Goal: Task Accomplishment & Management: Use online tool/utility

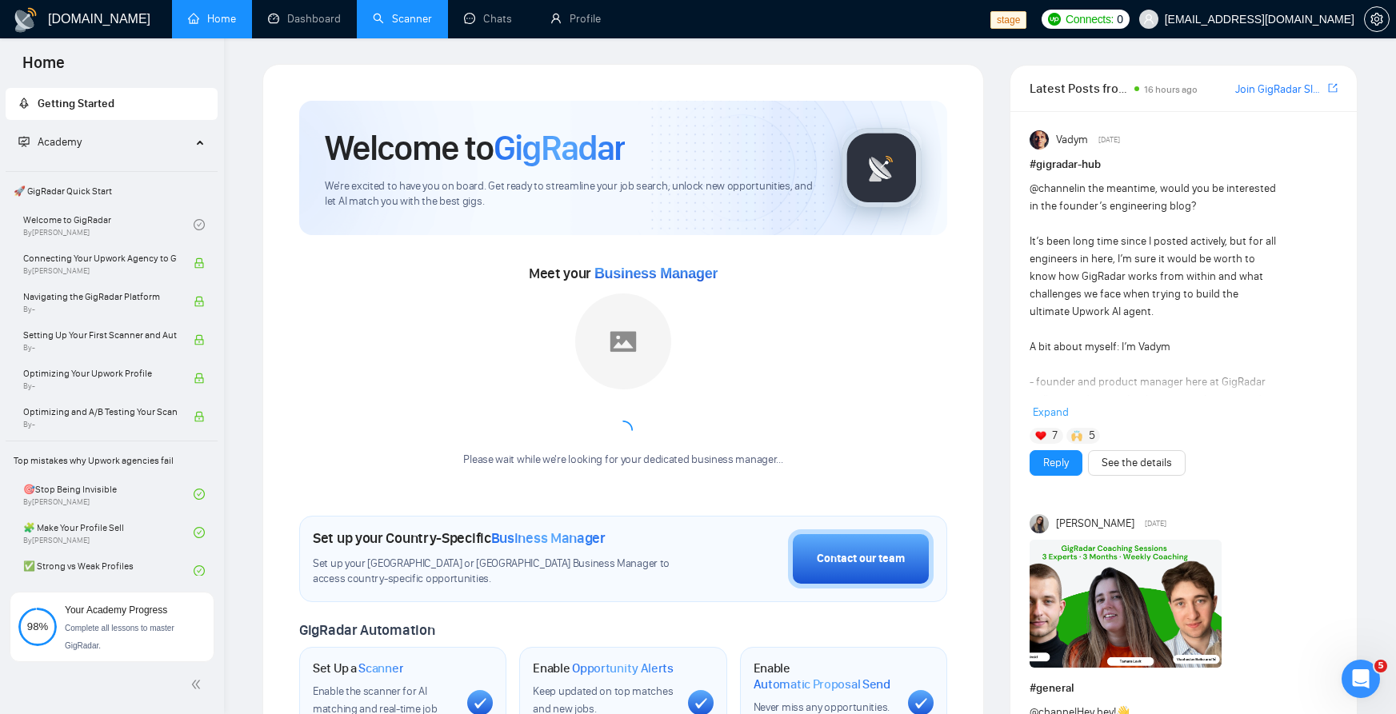
click at [410, 23] on link "Scanner" at bounding box center [402, 19] width 59 height 14
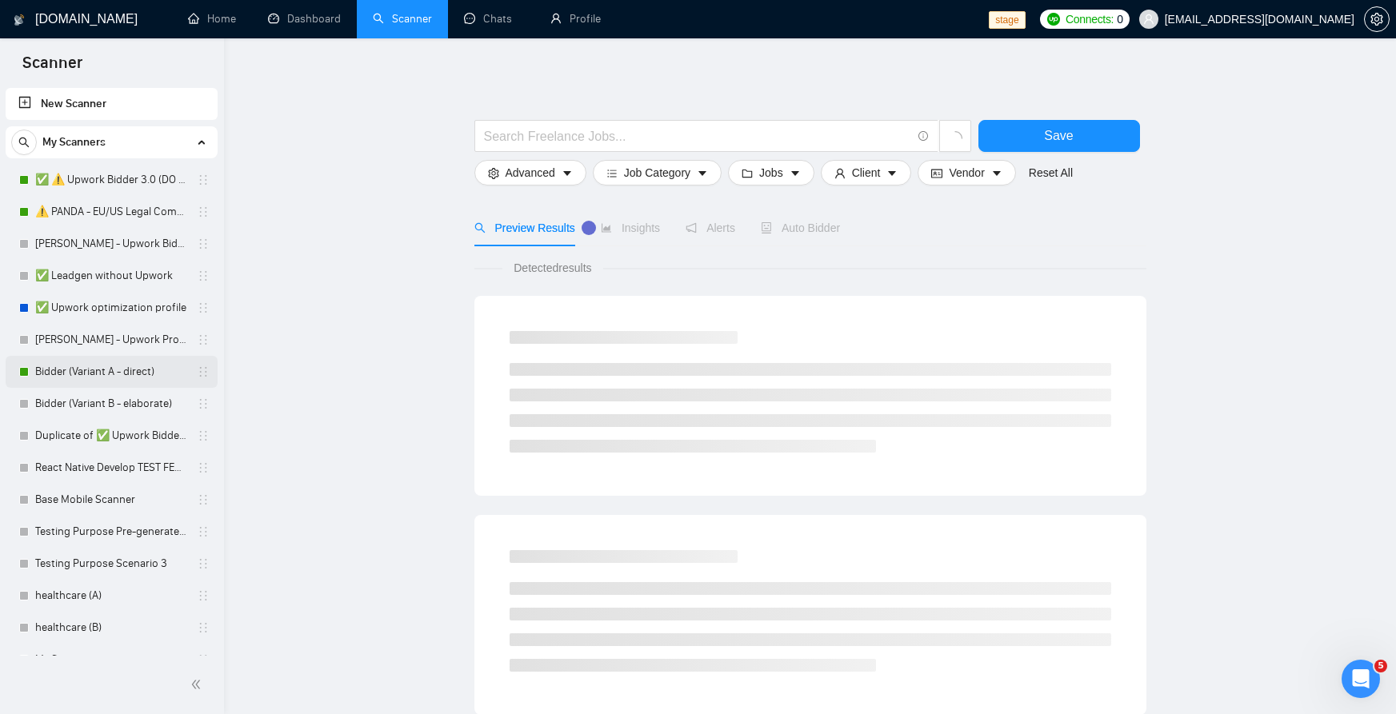
click at [125, 365] on link "Bidder (Variant A - direct)" at bounding box center [111, 372] width 152 height 32
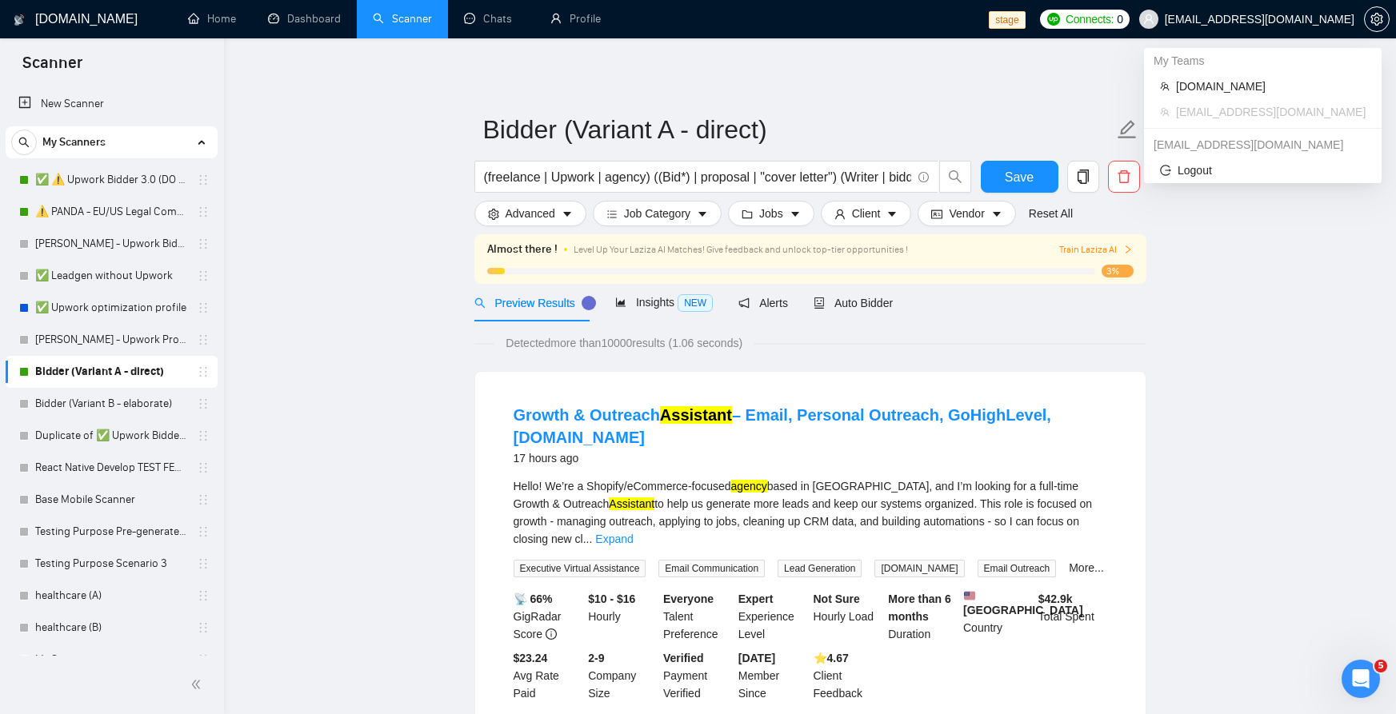
click at [1241, 29] on span "[EMAIL_ADDRESS][DOMAIN_NAME]" at bounding box center [1246, 19] width 234 height 51
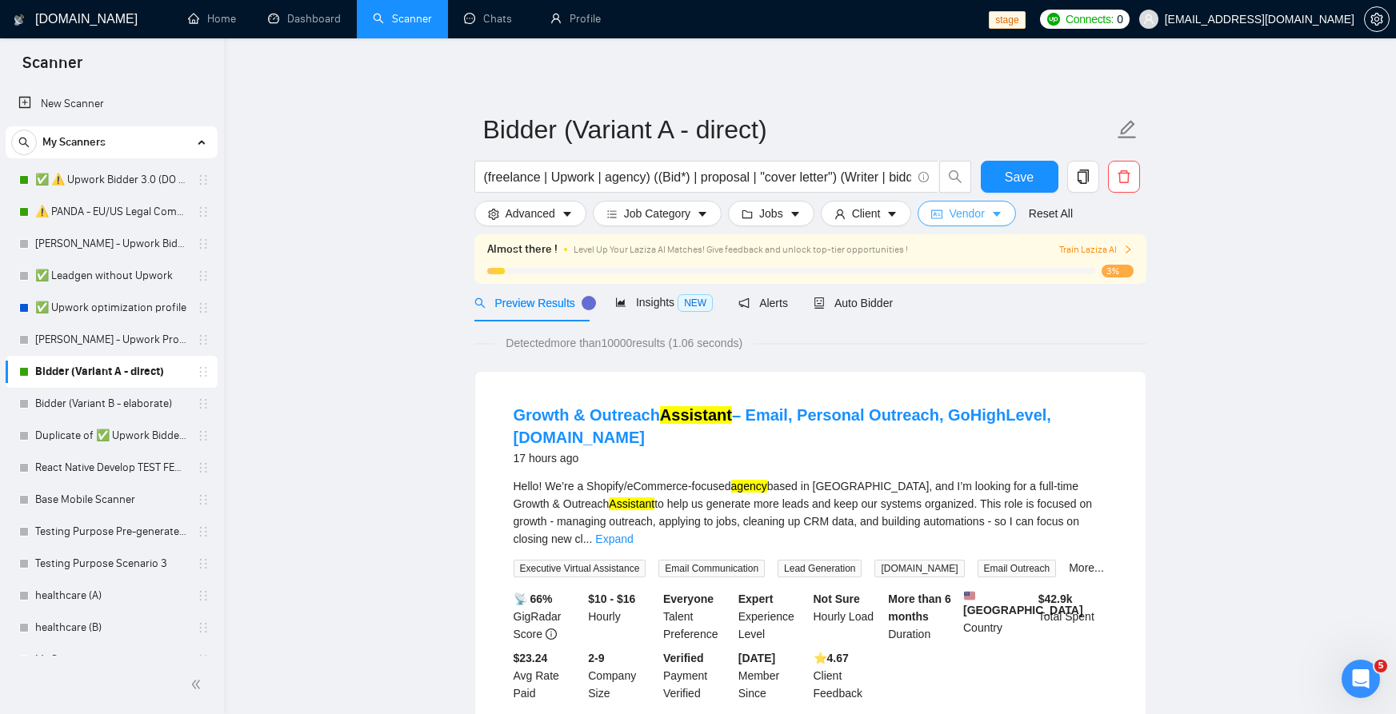
click at [985, 209] on button "Vendor" at bounding box center [966, 214] width 98 height 26
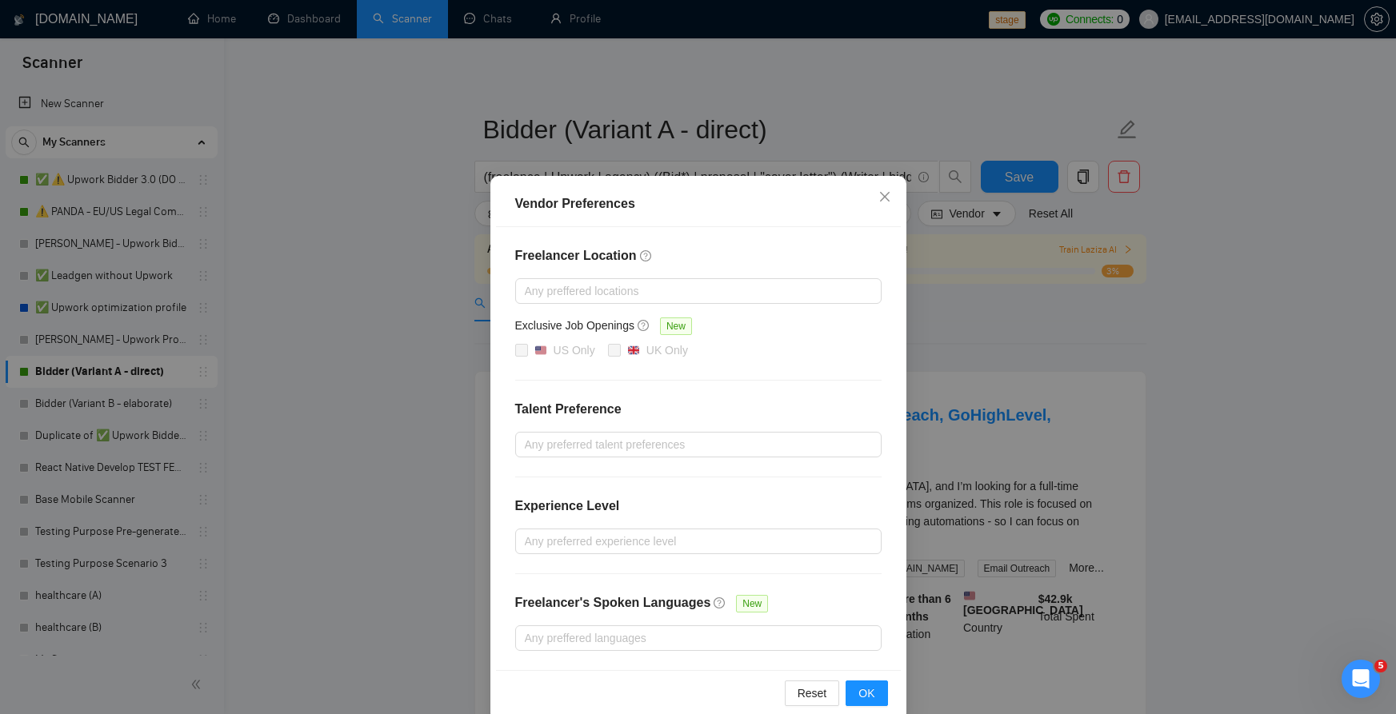
click at [674, 217] on div "Vendor Preferences" at bounding box center [698, 205] width 405 height 46
click at [430, 354] on div "Vendor Preferences Freelancer Location Any preffered locations Exclusive Job Op…" at bounding box center [698, 357] width 1396 height 714
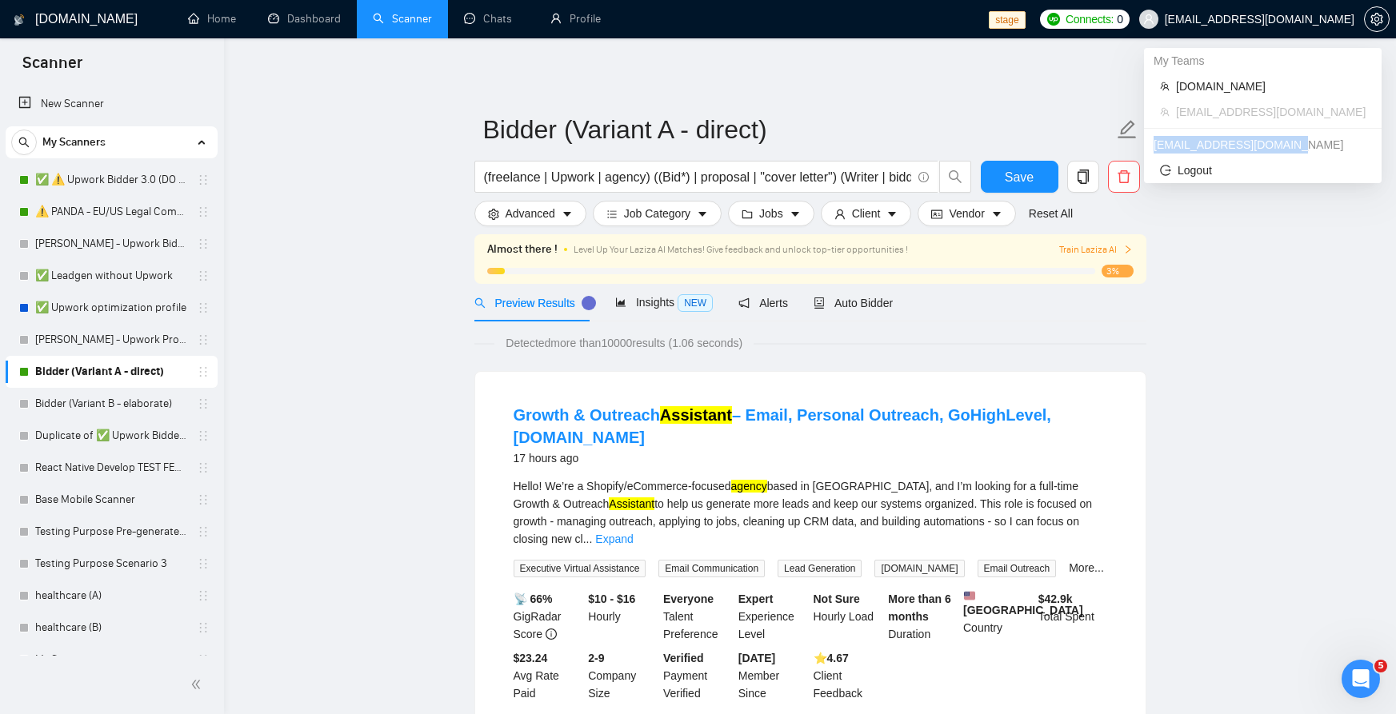
drag, startPoint x: 1291, startPoint y: 146, endPoint x: 1150, endPoint y: 138, distance: 141.1
click at [1150, 138] on div "[EMAIL_ADDRESS][DOMAIN_NAME]" at bounding box center [1263, 145] width 238 height 26
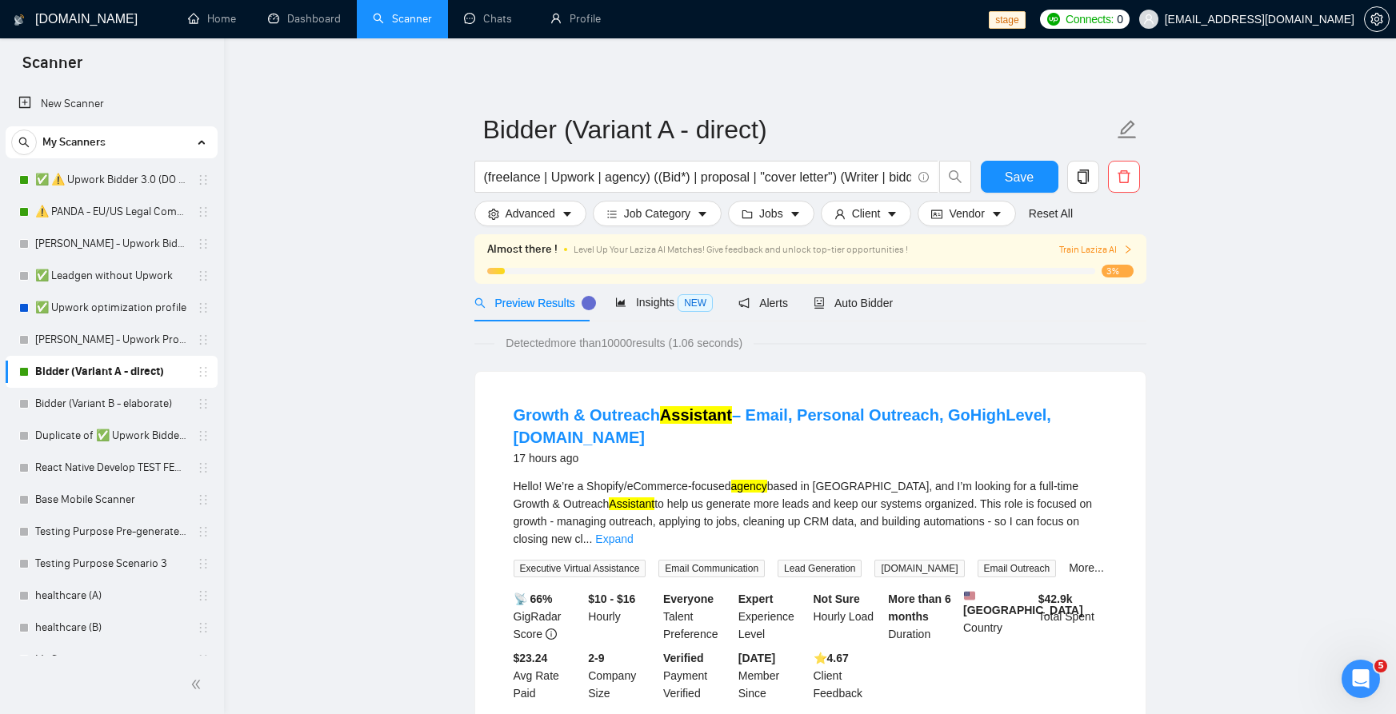
click at [1112, 254] on span "Train Laziza AI" at bounding box center [1096, 249] width 74 height 15
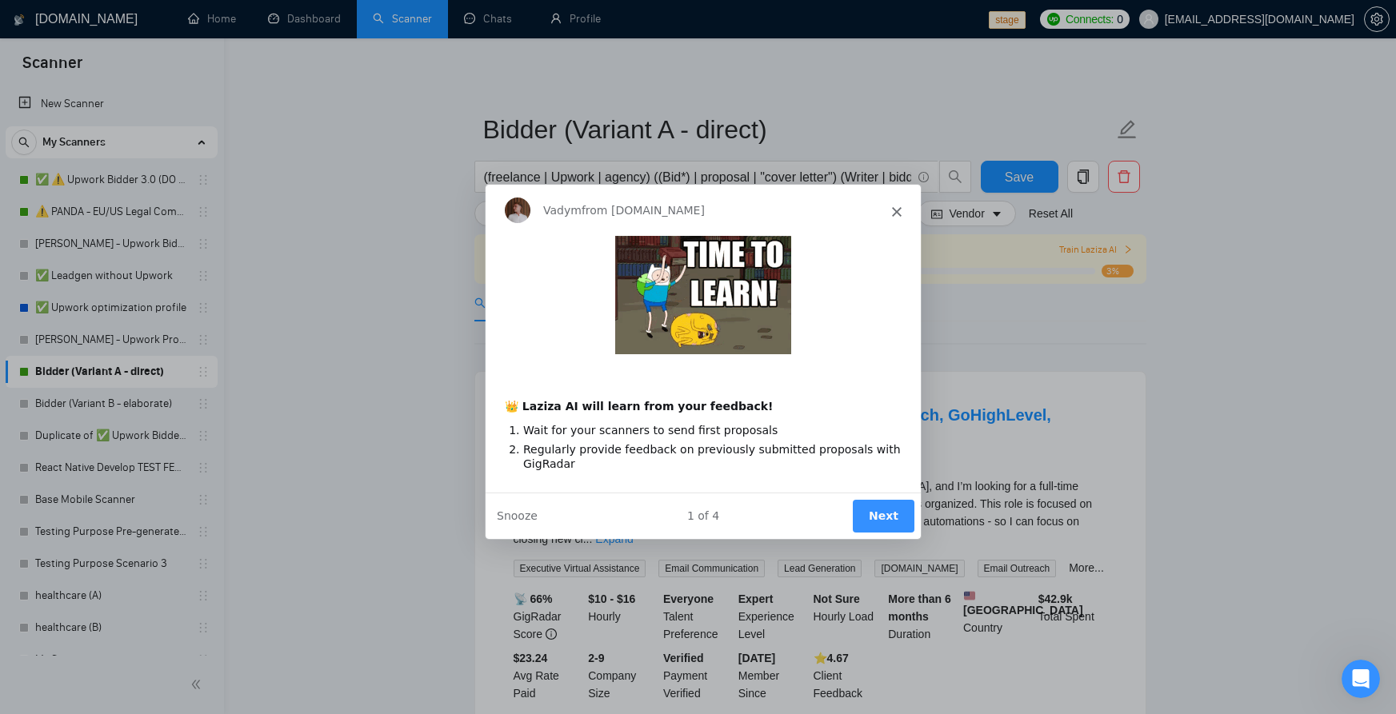
click at [895, 212] on polygon "Close" at bounding box center [895, 211] width 10 height 10
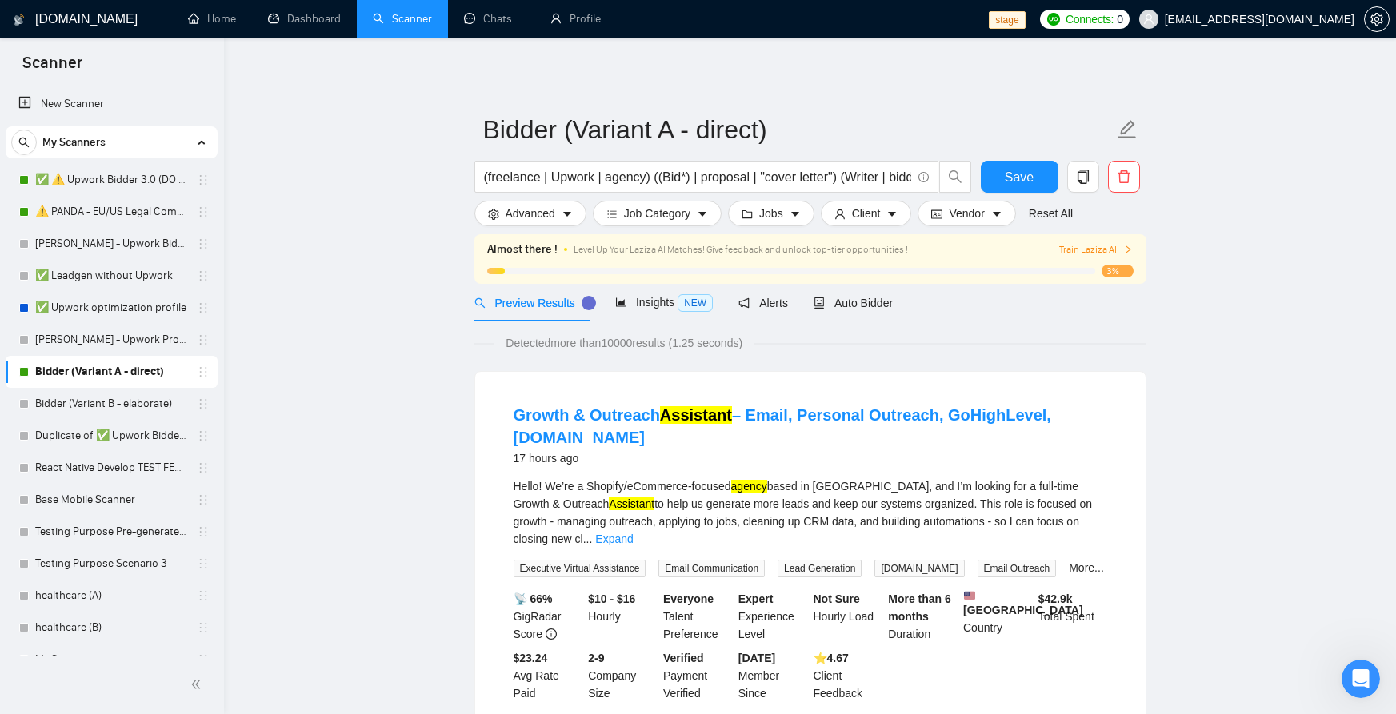
click at [921, 282] on div "Almost there ! Level Up Your Laziza AI Matches! Give feedback and unlock top-ti…" at bounding box center [810, 259] width 672 height 50
click at [874, 298] on span "Auto Bidder" at bounding box center [852, 303] width 79 height 13
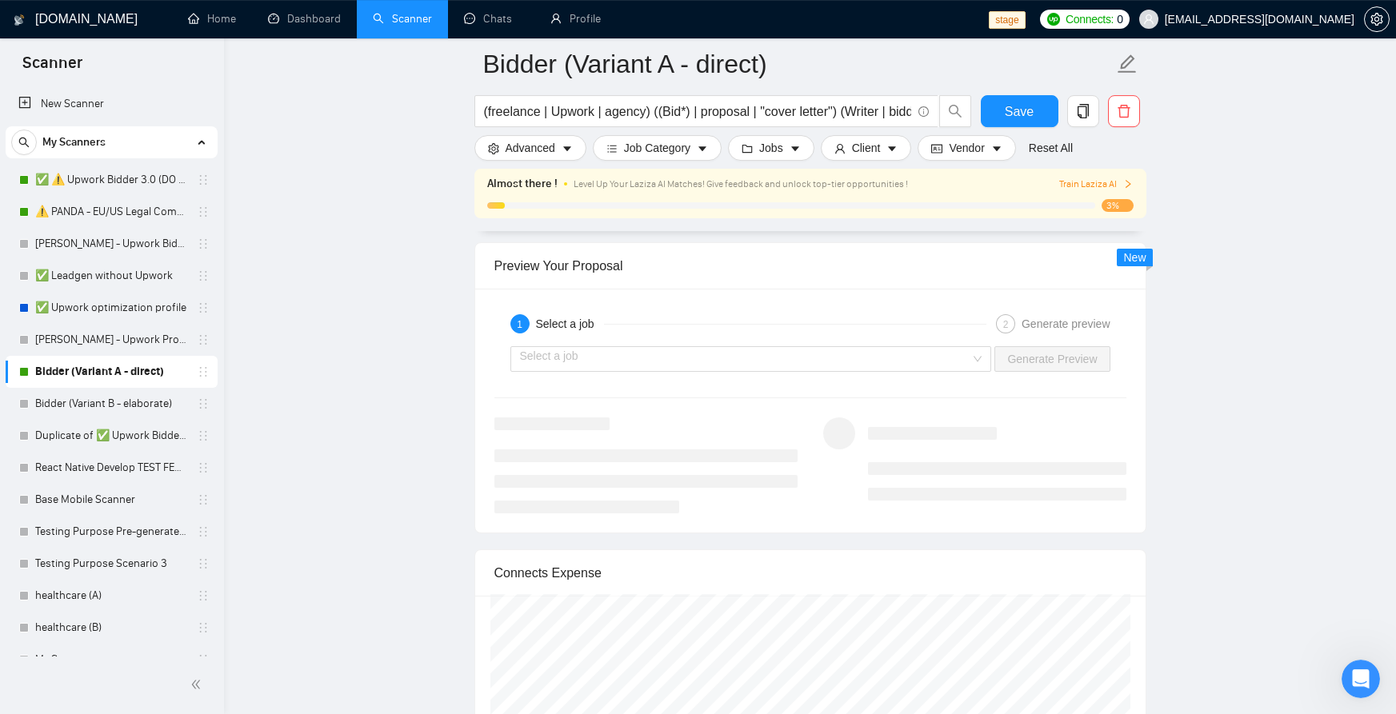
scroll to position [3199, 0]
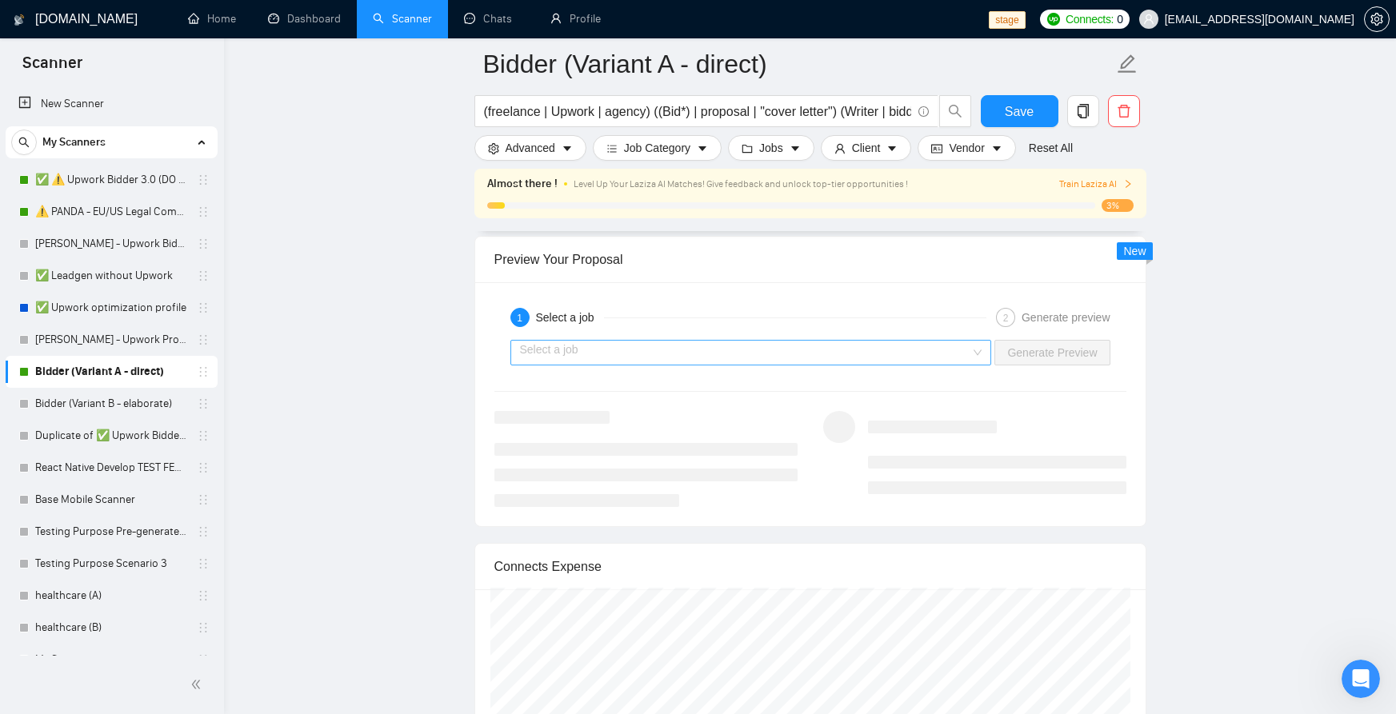
click at [704, 365] on input "search" at bounding box center [745, 353] width 451 height 24
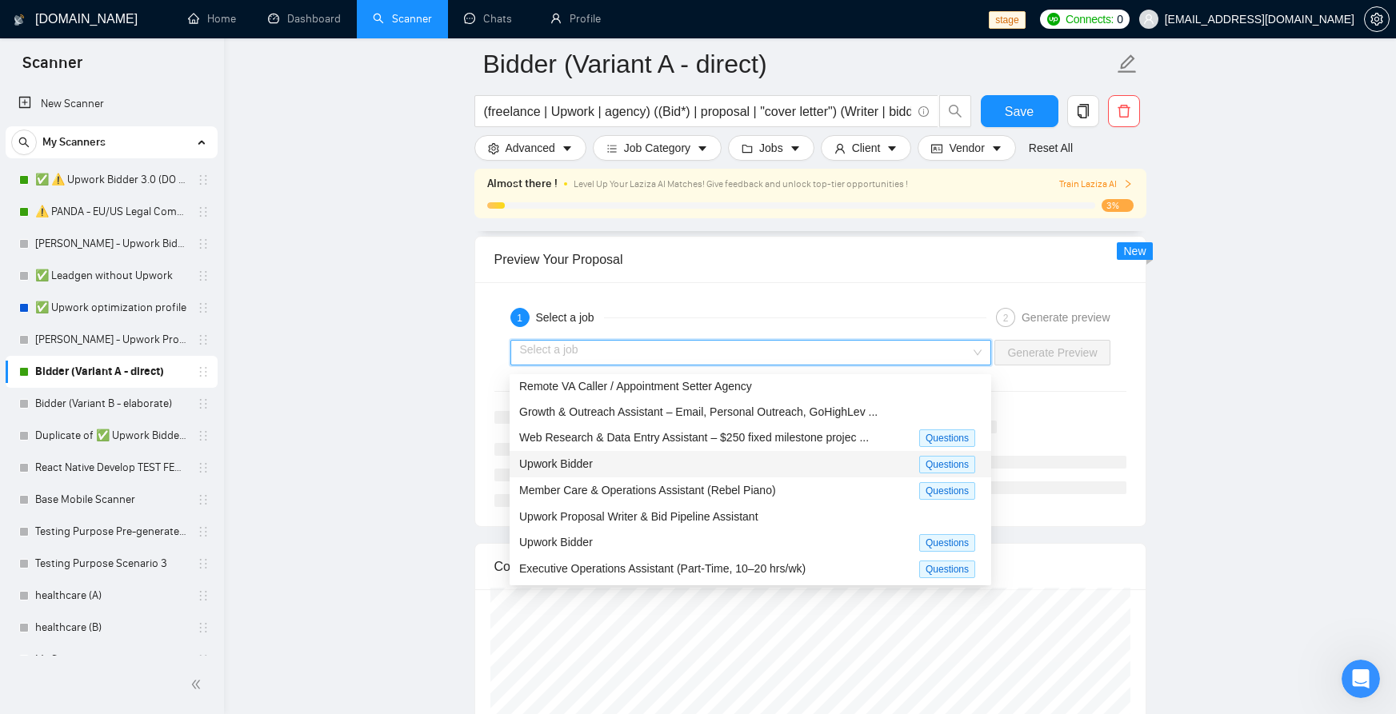
scroll to position [0, 0]
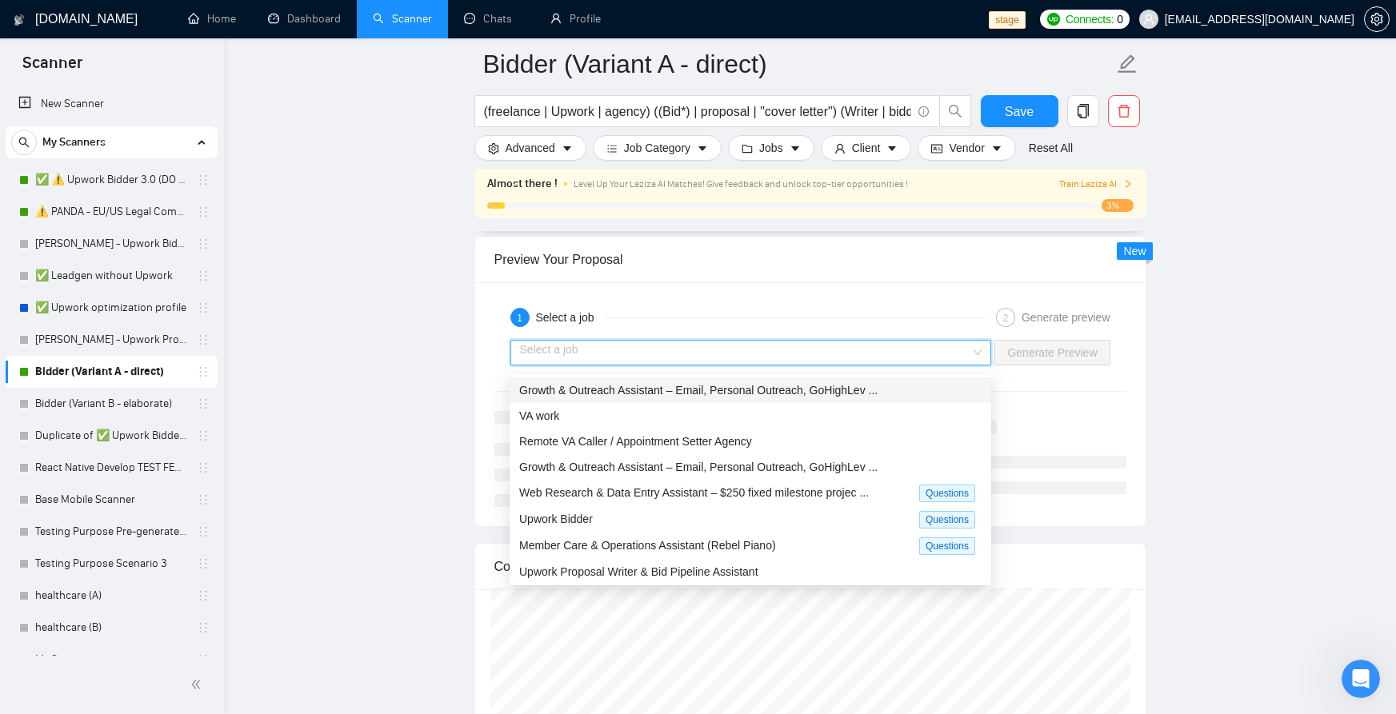
click at [674, 395] on span "Growth & Outreach Assistant – Email, Personal Outreach, GoHighLev ..." at bounding box center [698, 390] width 358 height 13
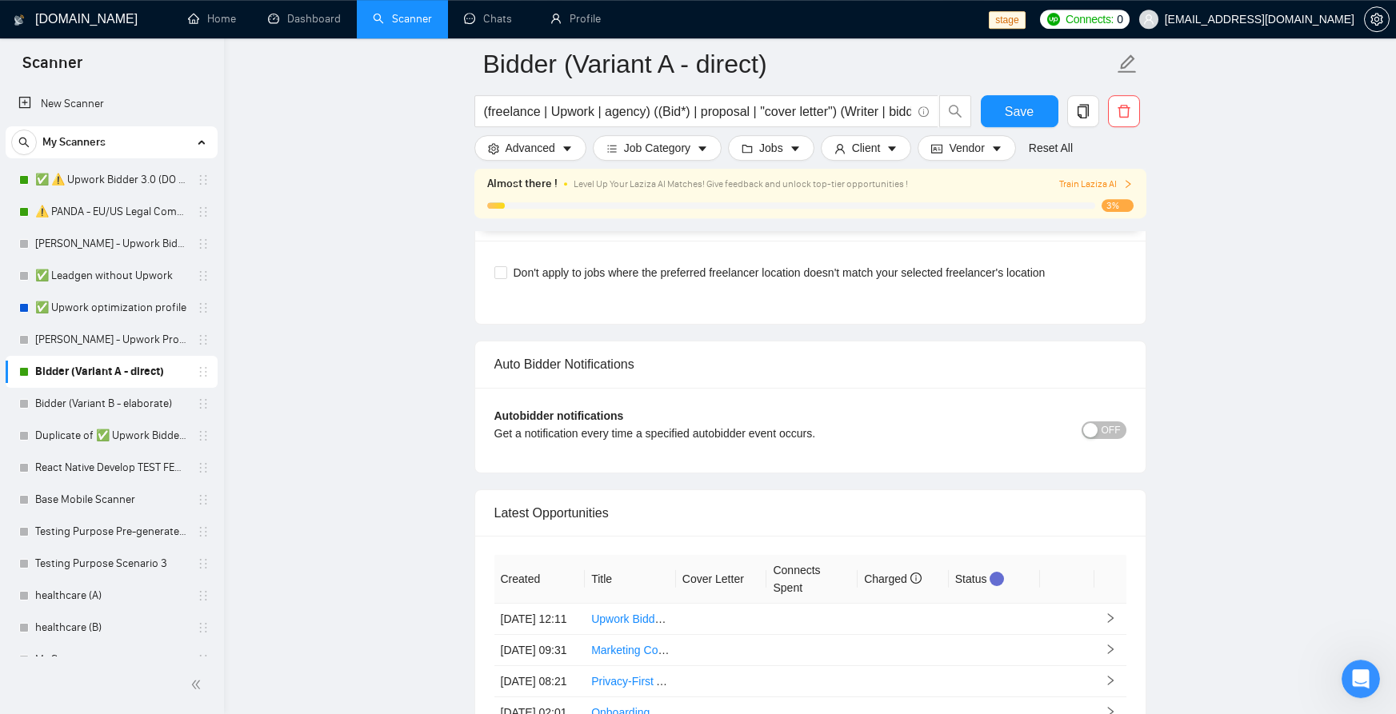
scroll to position [4024, 0]
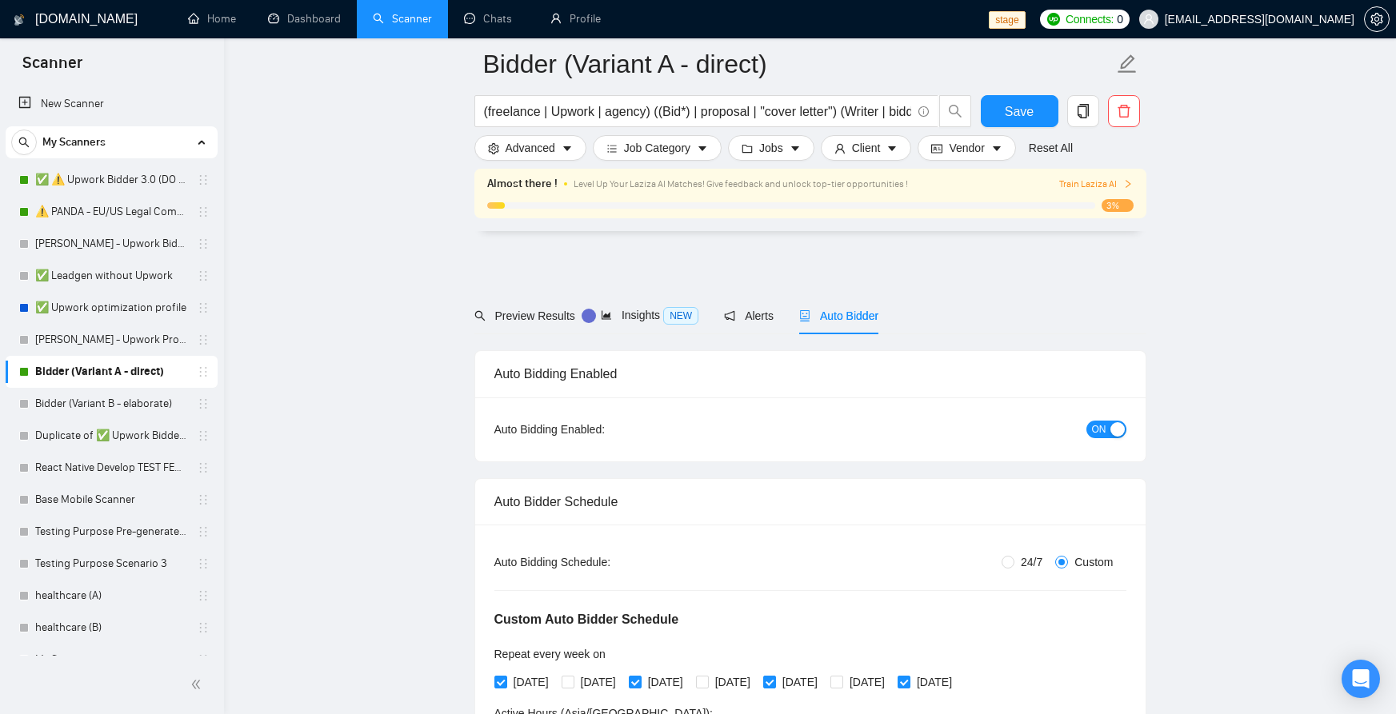
scroll to position [3848, 0]
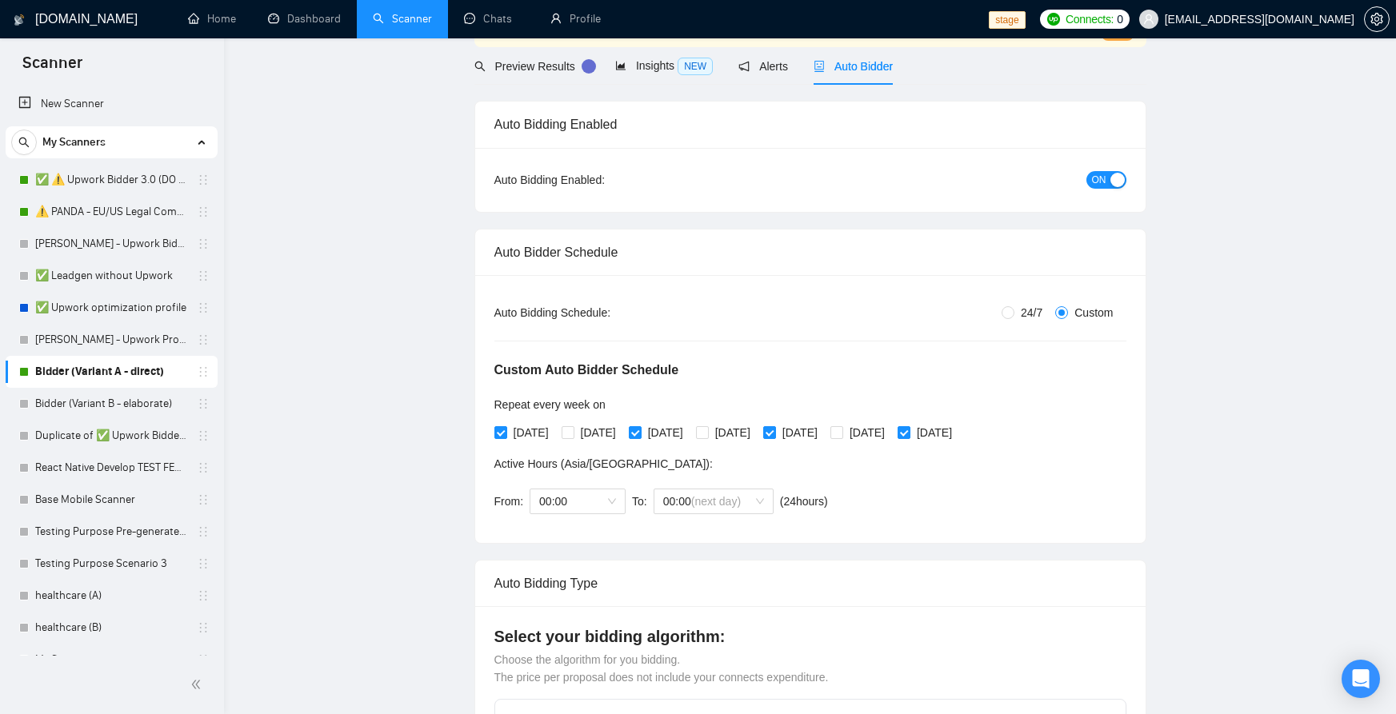
scroll to position [0, 0]
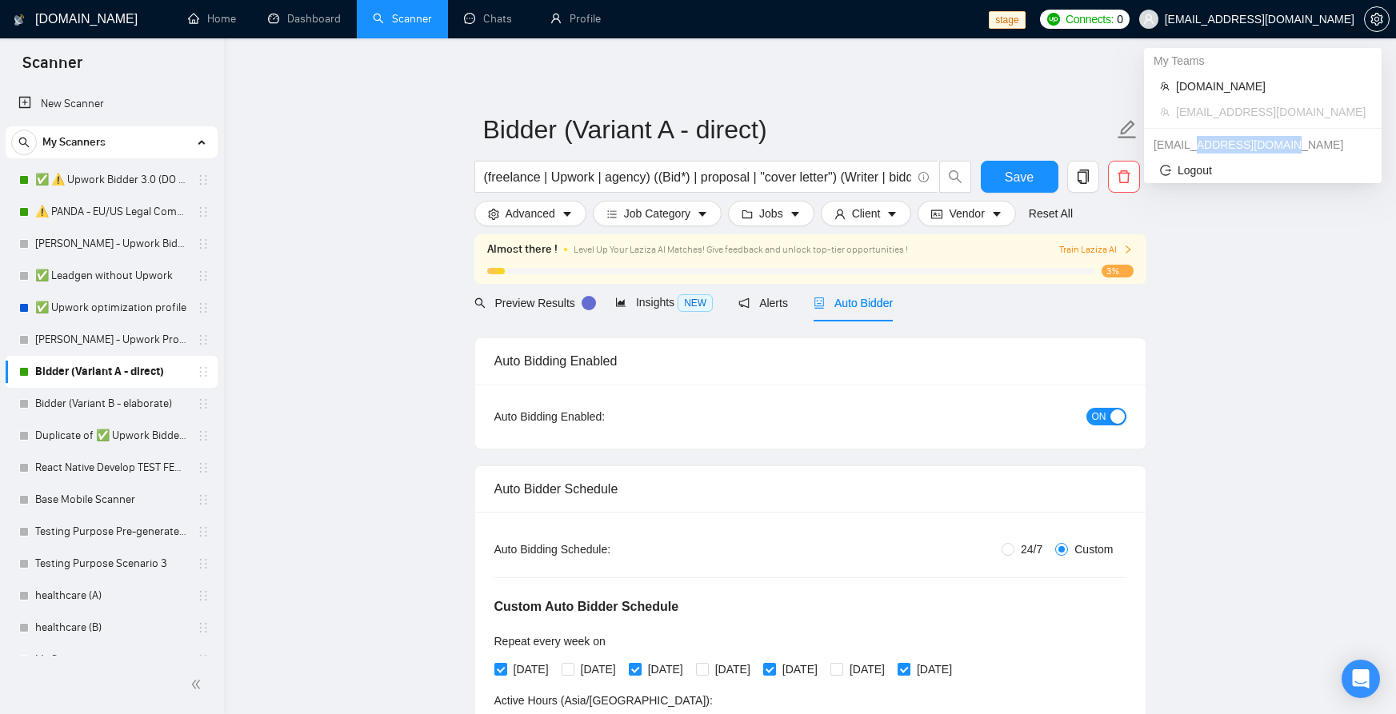
drag, startPoint x: 1281, startPoint y: 147, endPoint x: 1194, endPoint y: 148, distance: 86.4
click at [1194, 148] on div "[EMAIL_ADDRESS][DOMAIN_NAME]" at bounding box center [1263, 145] width 238 height 26
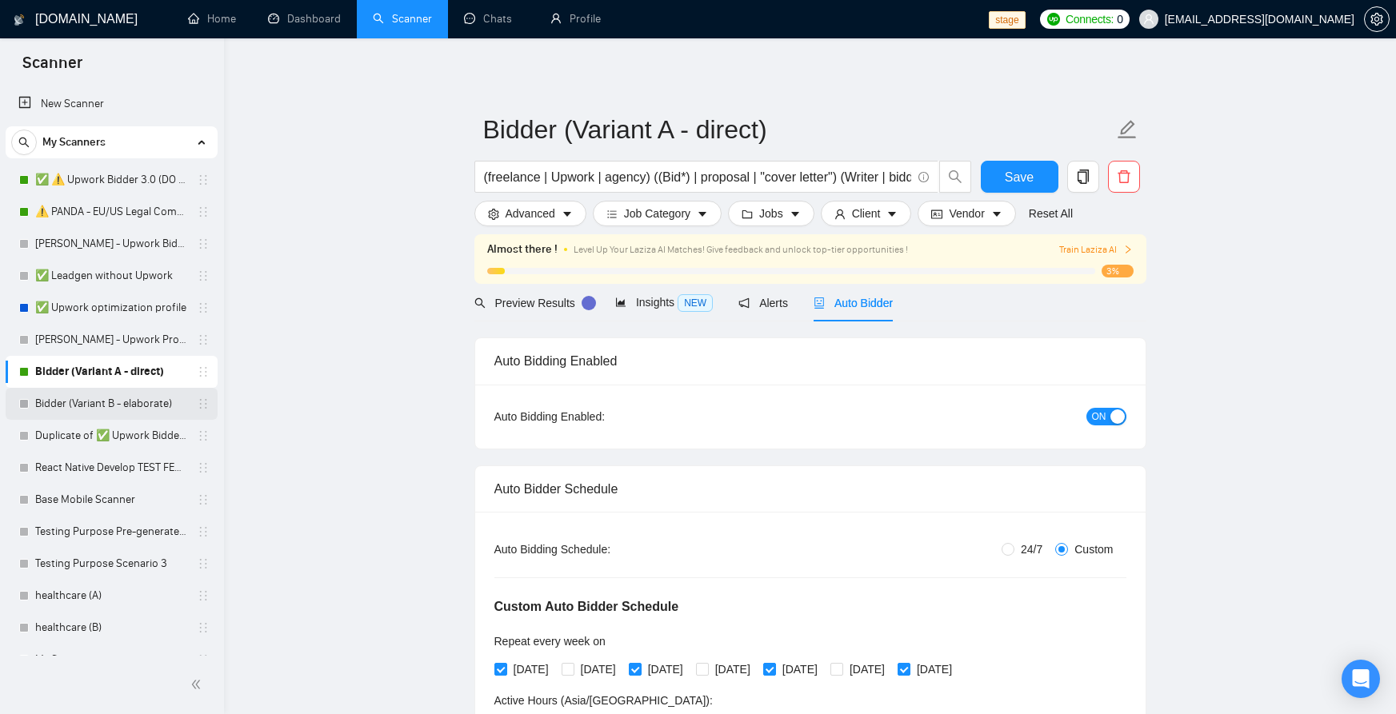
click at [108, 402] on link "Bidder (Variant B - elaborate)" at bounding box center [111, 404] width 152 height 32
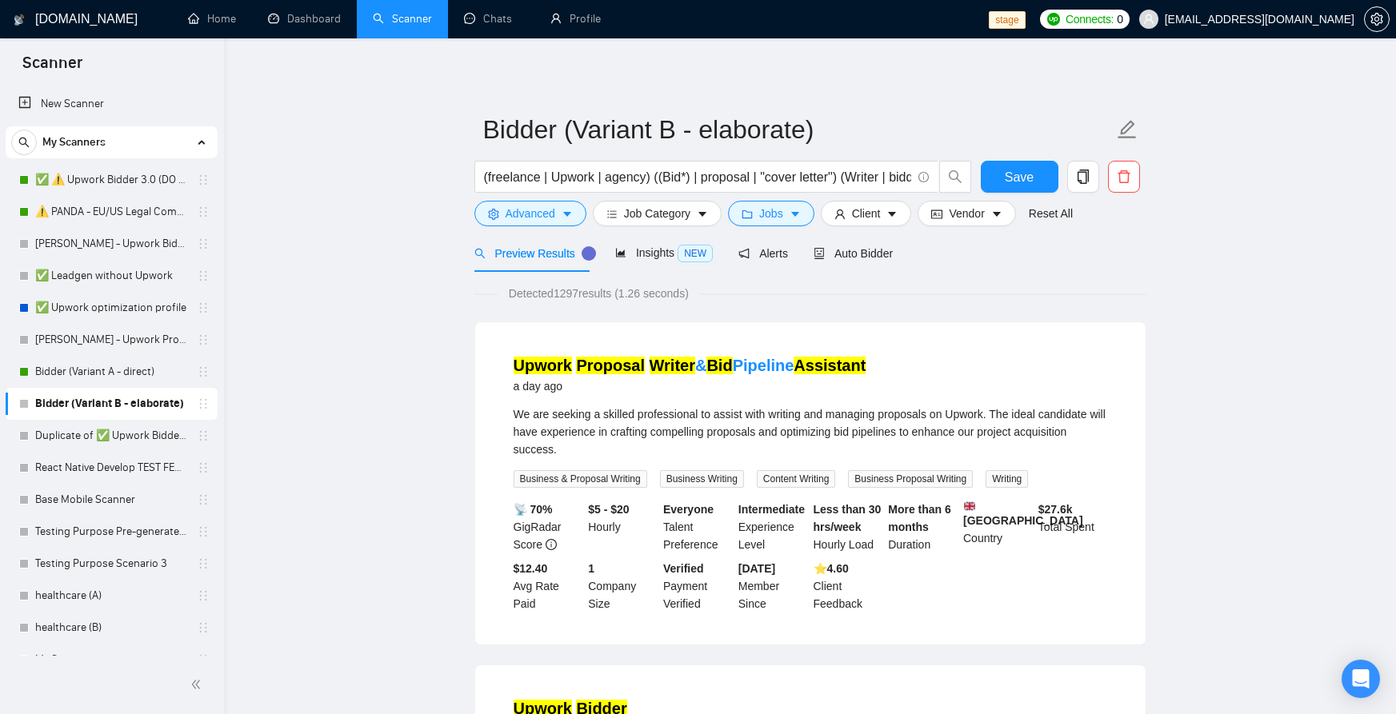
click at [99, 408] on link "Bidder (Variant B - elaborate)" at bounding box center [111, 404] width 152 height 32
click at [99, 379] on link "Bidder (Variant A - direct)" at bounding box center [111, 372] width 152 height 32
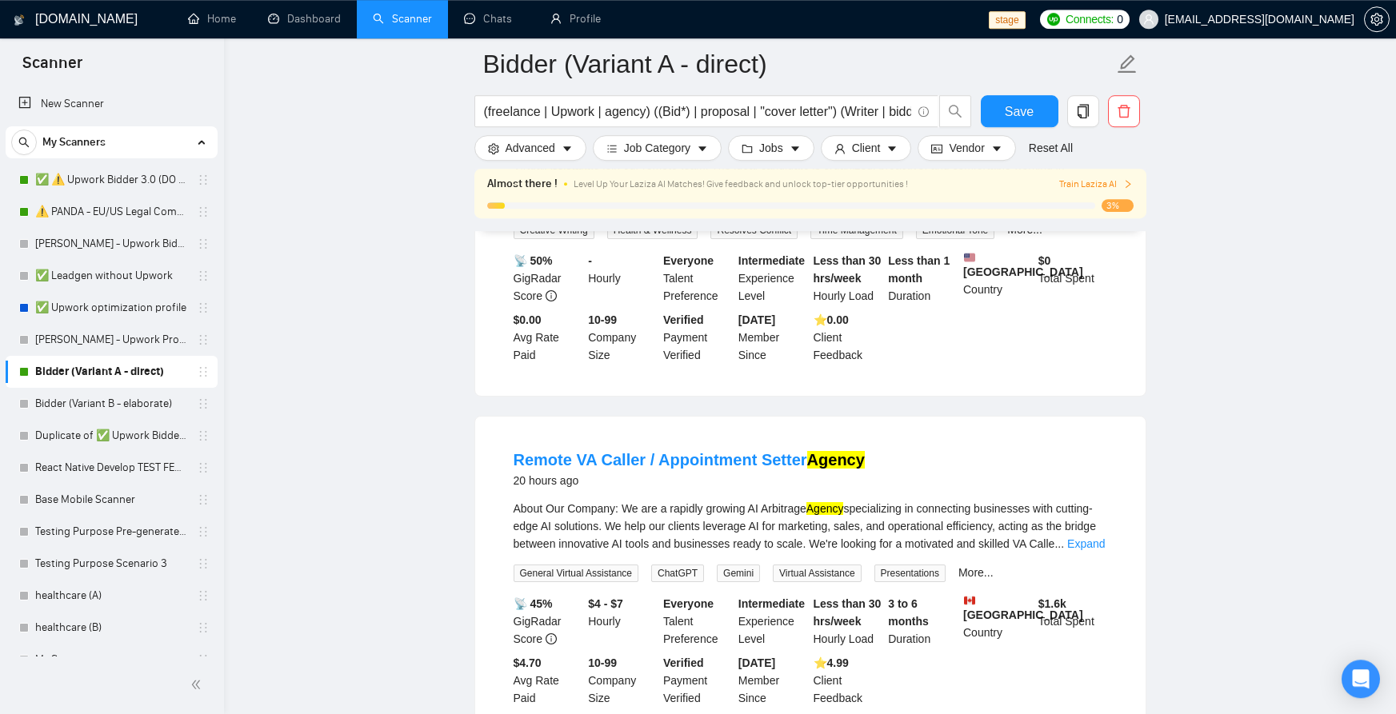
scroll to position [722, 0]
